Goal: Contribute content: Contribute content

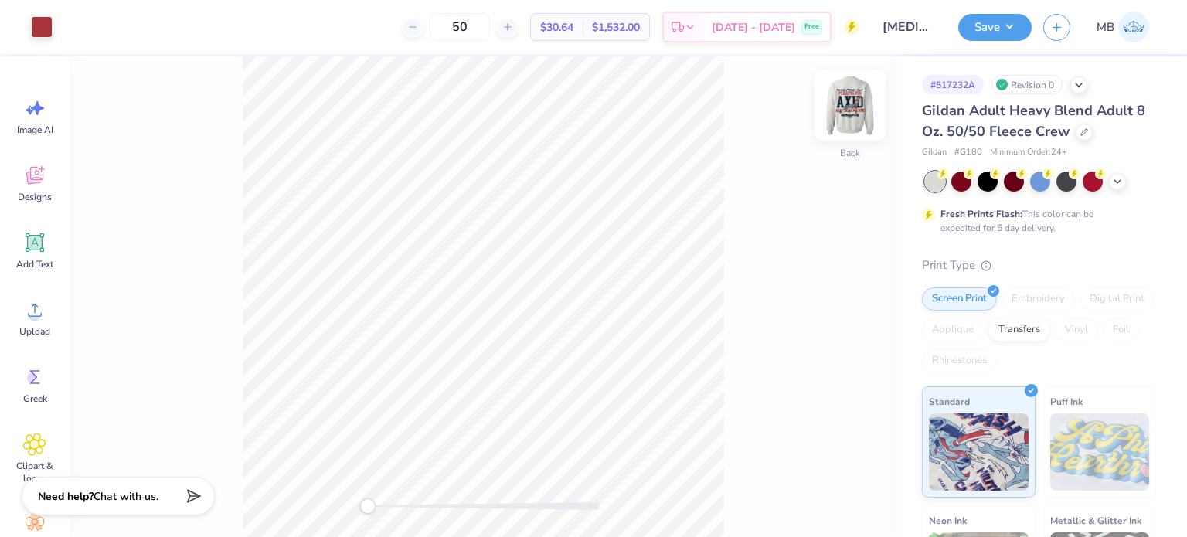
click at [847, 109] on img at bounding box center [850, 105] width 62 height 62
click at [850, 107] on div "Almost there" at bounding box center [628, 296] width 1117 height 480
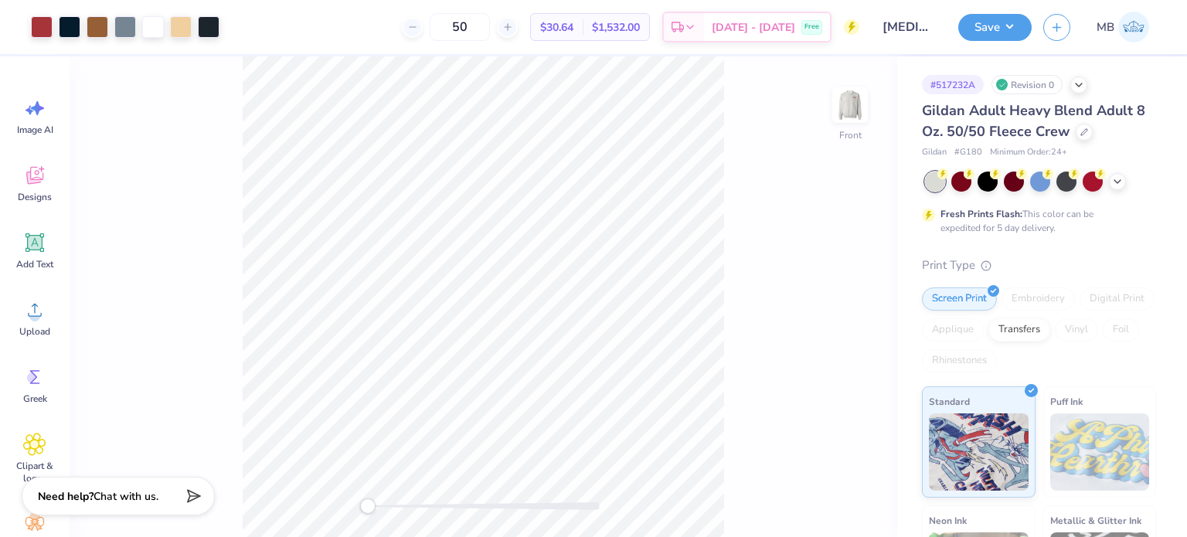
click at [28, 247] on icon at bounding box center [35, 243] width 15 height 15
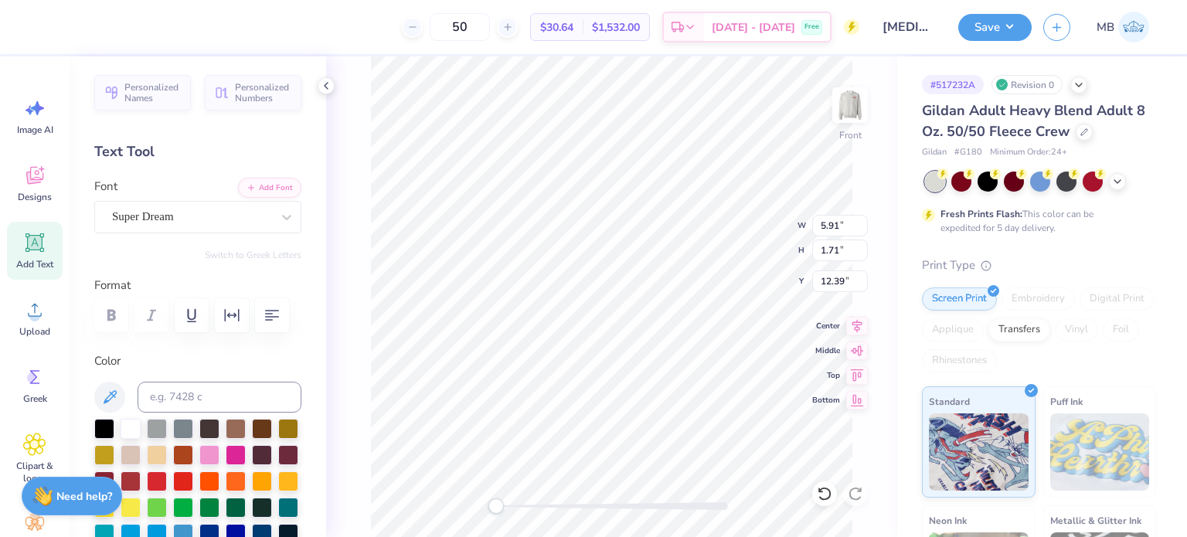
scroll to position [12, 2]
type textarea "®"
click at [185, 217] on div "Super Dream" at bounding box center [191, 217] width 162 height 24
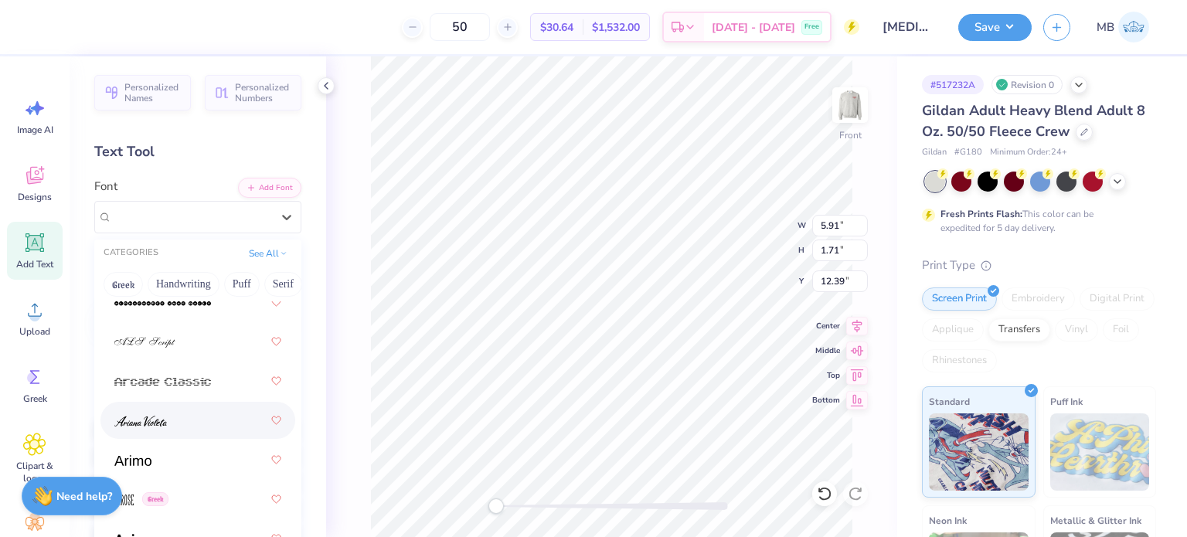
scroll to position [695, 0]
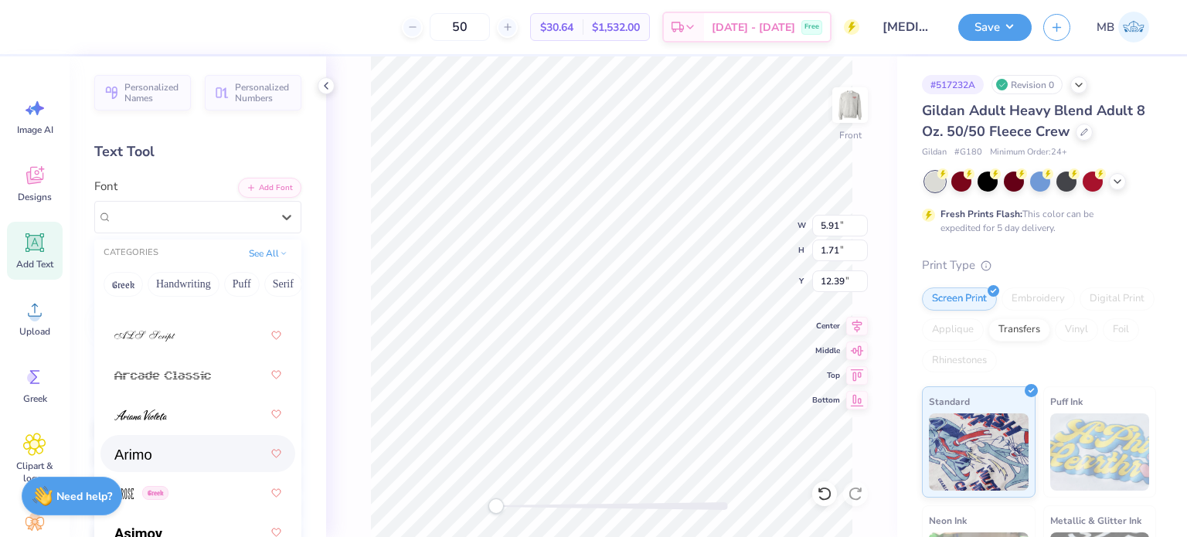
click at [146, 457] on img at bounding box center [132, 454] width 37 height 11
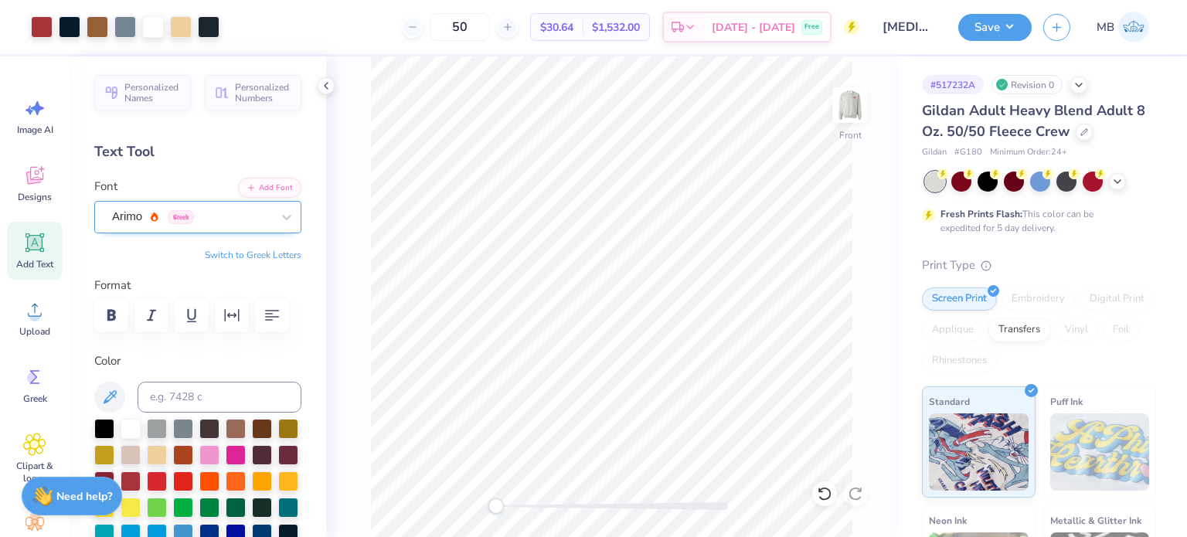
click at [142, 211] on div "Arimo Greek" at bounding box center [191, 217] width 162 height 24
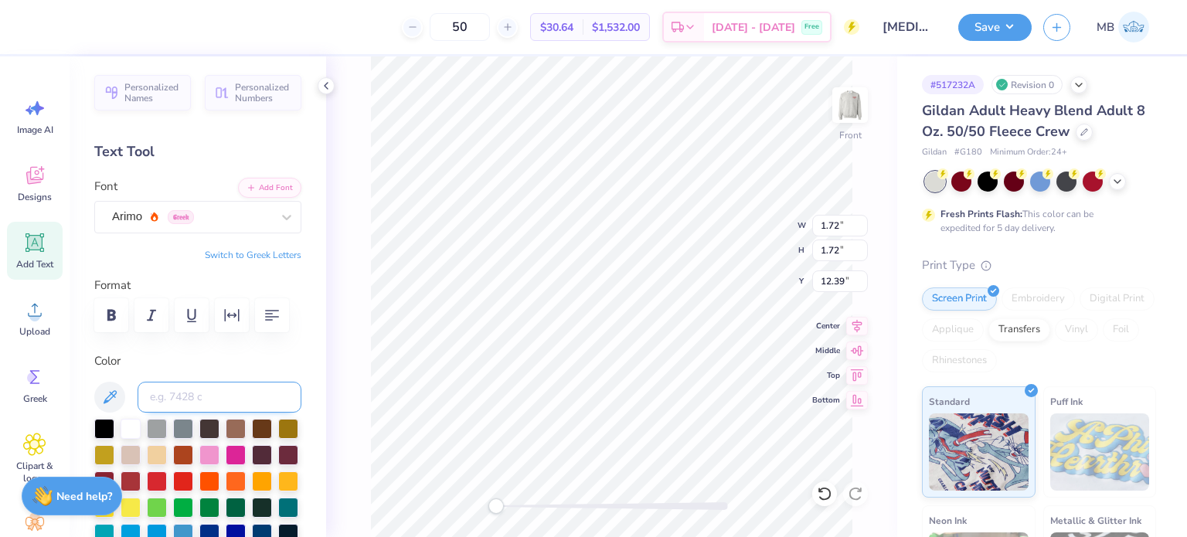
click at [212, 395] on input at bounding box center [220, 397] width 164 height 31
type input "296"
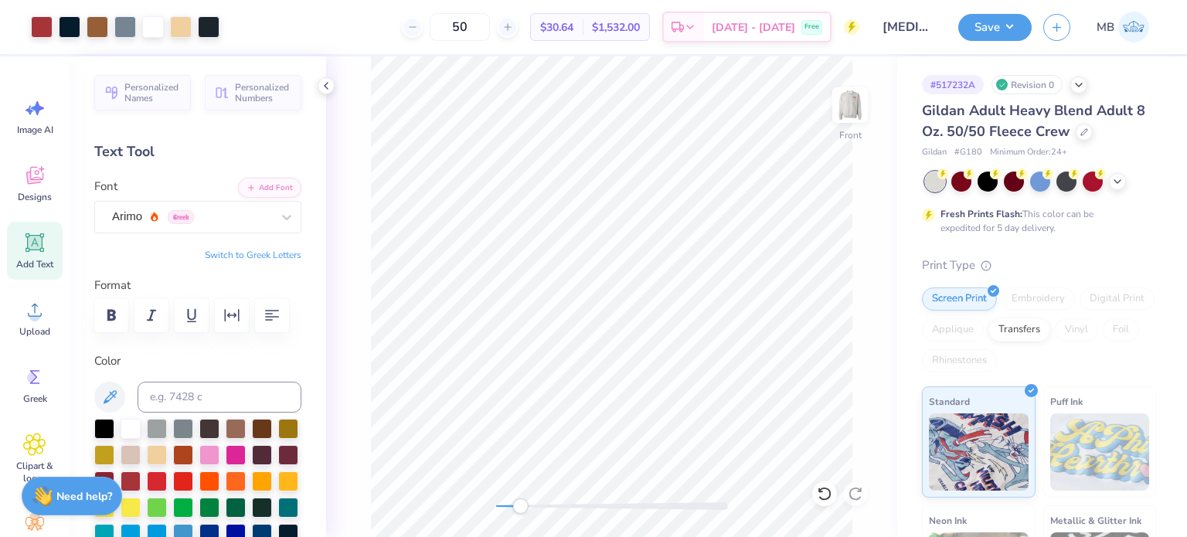
click at [520, 514] on div "Front" at bounding box center [611, 296] width 571 height 480
click at [992, 27] on button "Save" at bounding box center [994, 25] width 73 height 27
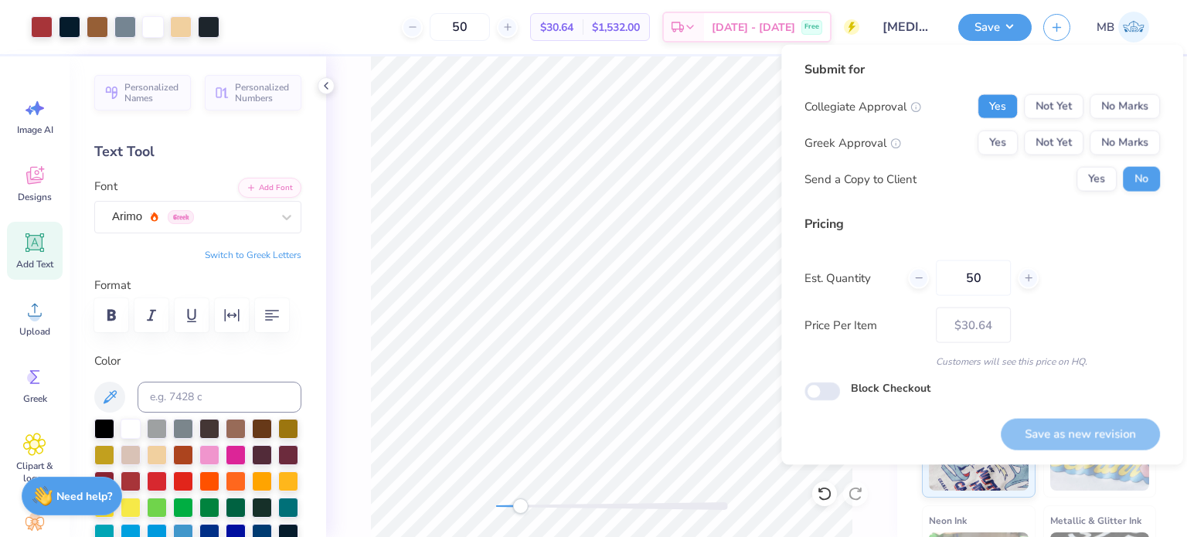
click at [1005, 107] on button "Yes" at bounding box center [997, 106] width 40 height 25
click at [996, 146] on button "Yes" at bounding box center [997, 143] width 40 height 25
click at [1092, 429] on button "Save as new revision" at bounding box center [1079, 434] width 159 height 32
type input "$30.64"
